Goal: Use online tool/utility: Utilize a website feature to perform a specific function

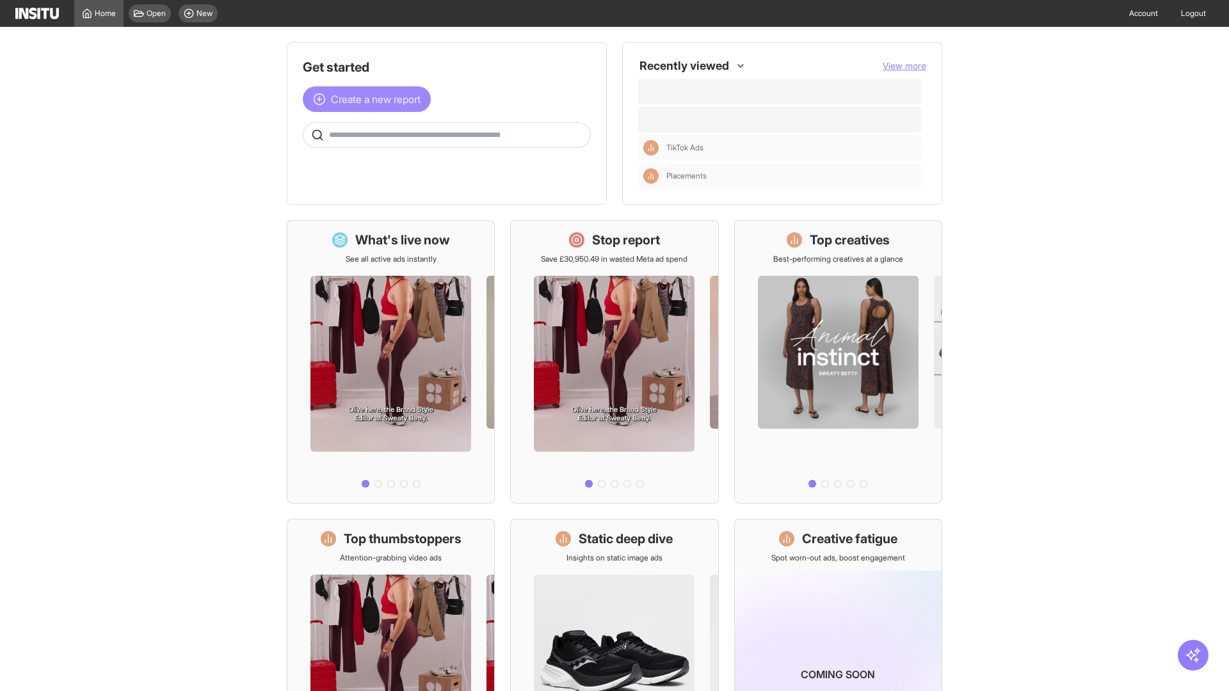
click at [370, 99] on span "Create a new report" at bounding box center [376, 99] width 90 height 15
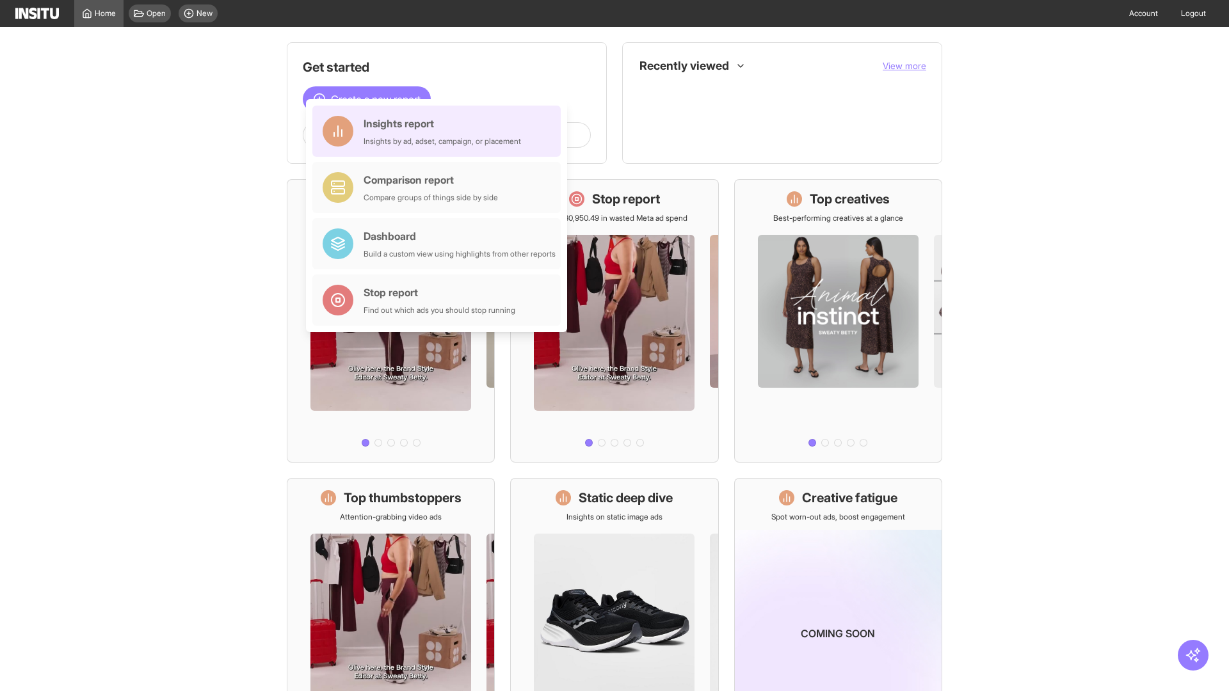
click at [440, 131] on div "Insights report Insights by ad, adset, campaign, or placement" at bounding box center [442, 131] width 157 height 31
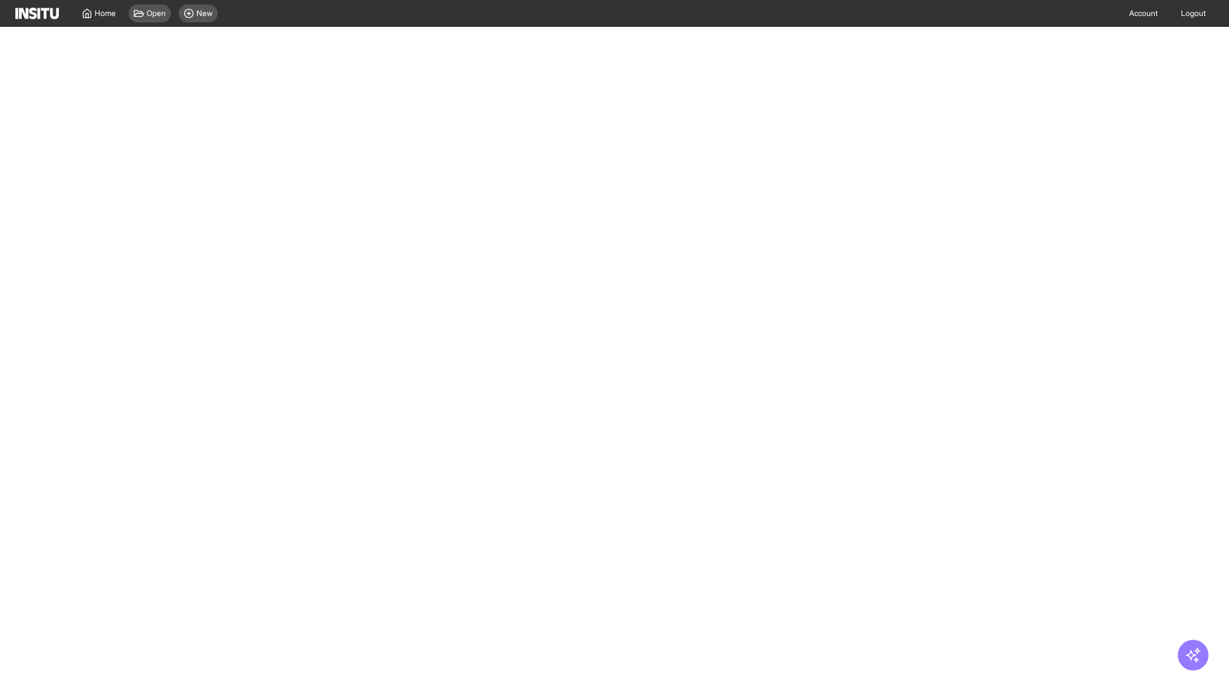
select select "**"
